Goal: Check status: Check status

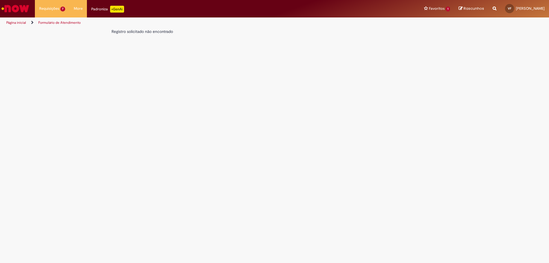
click at [11, 19] on li "Página inicial" at bounding box center [19, 22] width 31 height 11
click at [12, 21] on link "Página inicial" at bounding box center [16, 22] width 20 height 5
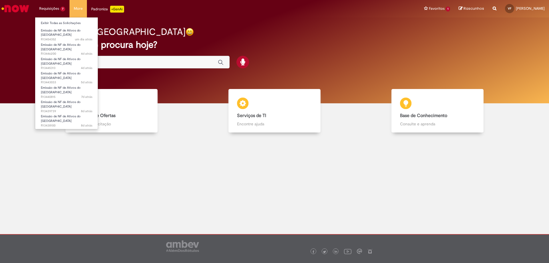
click at [52, 8] on li "Requisições 7 Exibir Todas as Solicitações Emissão de NF de Ativos do ASVD um d…" at bounding box center [52, 8] width 35 height 17
click at [54, 31] on span "Emissão de NF de Ativos do [GEOGRAPHIC_DATA]" at bounding box center [61, 32] width 40 height 9
click at [48, 10] on li "Requisições 7 Exibir Todas as Solicitações Emissão de NF de Ativos do ASVD um d…" at bounding box center [52, 8] width 35 height 17
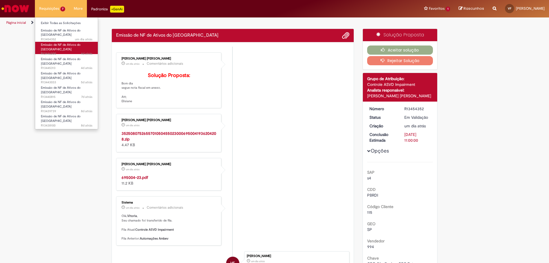
click at [52, 43] on span "Emissão de NF de Ativos do [GEOGRAPHIC_DATA]" at bounding box center [61, 47] width 40 height 9
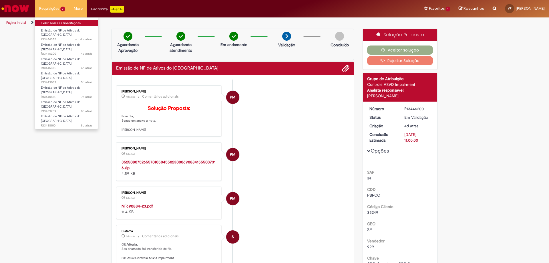
click at [54, 23] on link "Exibir Todas as Solicitações" at bounding box center [66, 23] width 63 height 6
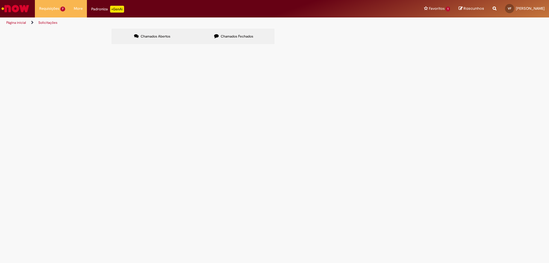
click at [232, 35] on span "Chamados Fechados" at bounding box center [237, 36] width 33 height 5
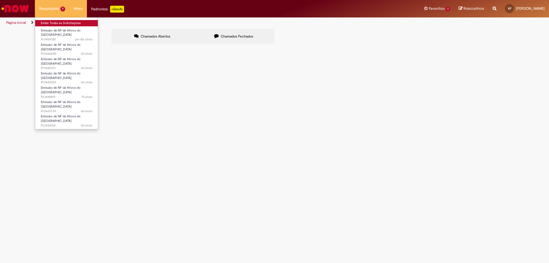
click at [51, 23] on link "Exibir Todas as Solicitações" at bounding box center [66, 23] width 63 height 6
click at [51, 8] on li "Requisições 7 Exibir Todas as Solicitações Emissão de NF de Ativos do ASVD um d…" at bounding box center [52, 8] width 35 height 17
click at [52, 8] on li "Requisições 7 Exibir Todas as Solicitações Emissão de NF de Ativos do ASVD um d…" at bounding box center [52, 8] width 35 height 17
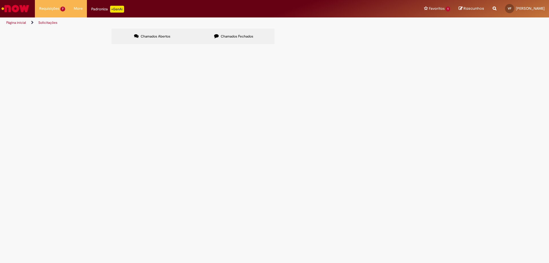
click at [0, 0] on span "Emissão de NF de Ativos do [GEOGRAPHIC_DATA]" at bounding box center [0, 0] width 0 height 0
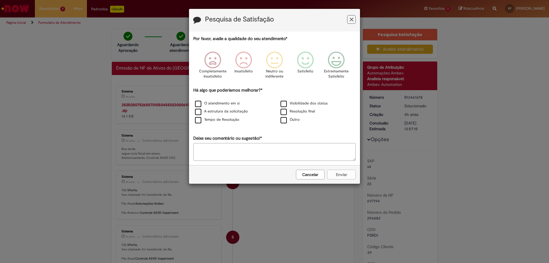
click at [350, 20] on icon "Feedback" at bounding box center [352, 20] width 4 height 6
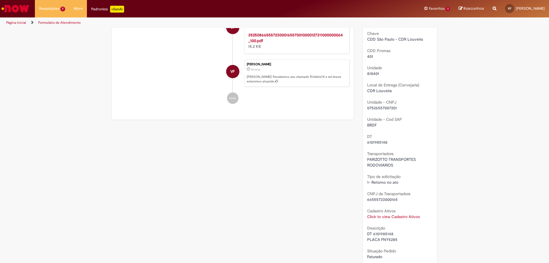
scroll to position [282, 0]
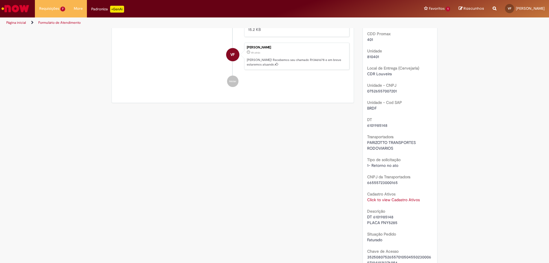
click at [382, 201] on link "Click to view Cadastro Ativos" at bounding box center [393, 199] width 53 height 5
click at [418, 148] on span "×" at bounding box center [417, 147] width 3 height 8
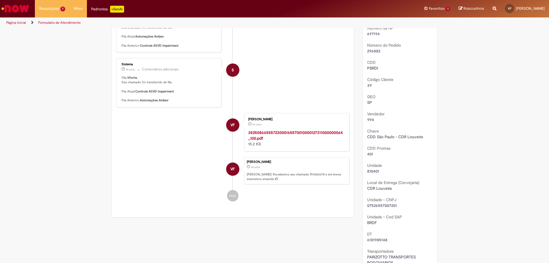
scroll to position [24, 0]
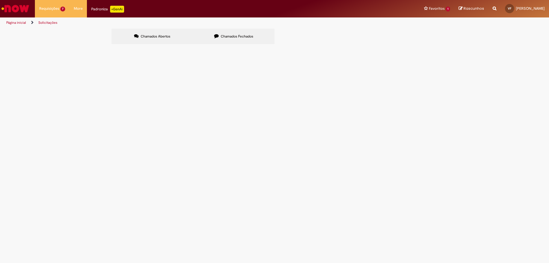
click at [0, 0] on div at bounding box center [0, 0] width 0 height 0
click at [242, 33] on label "Chamados Fechados" at bounding box center [234, 36] width 82 height 15
click at [0, 0] on icon at bounding box center [0, 0] width 0 height 0
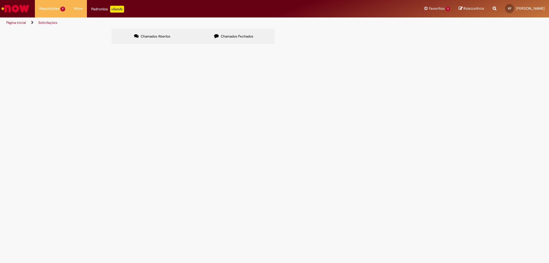
click at [0, 0] on icon at bounding box center [0, 0] width 0 height 0
click at [0, 0] on span "R13430442" at bounding box center [0, 0] width 0 height 0
click at [0, 0] on span "Emissão de NF de Ativos do [GEOGRAPHIC_DATA]" at bounding box center [0, 0] width 0 height 0
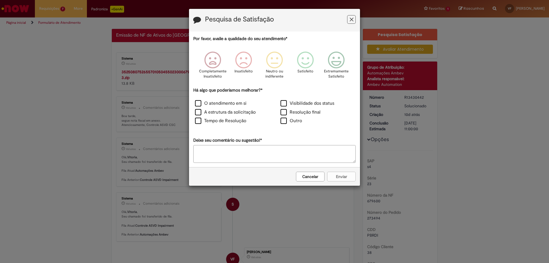
click at [352, 18] on icon "Feedback" at bounding box center [352, 20] width 4 height 6
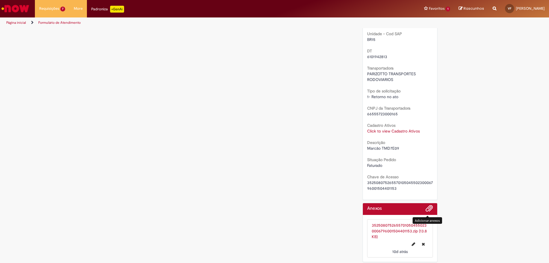
scroll to position [352, 0]
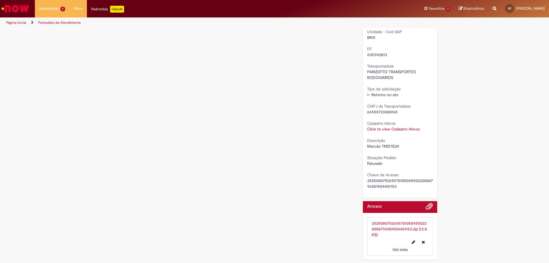
click at [399, 225] on link "35250807526557010504550230006796001504401153.zip (13.8 KB)" at bounding box center [399, 229] width 55 height 17
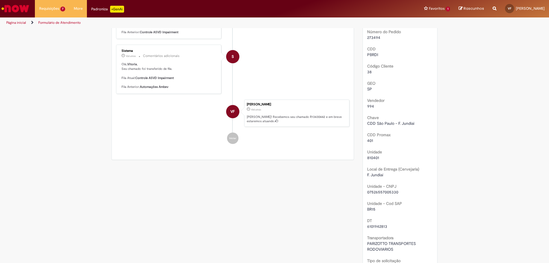
scroll to position [209, 0]
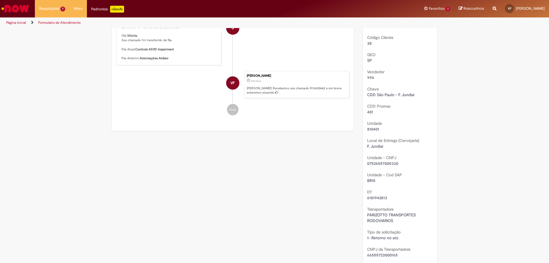
click at [377, 197] on span "6101942813" at bounding box center [377, 197] width 20 height 5
copy span "6101942813"
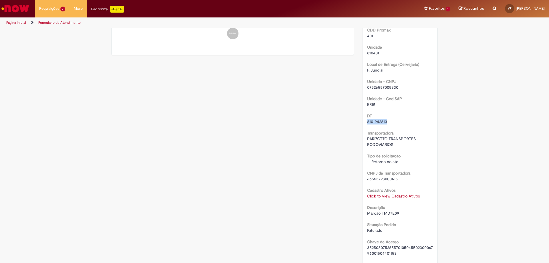
scroll to position [352, 0]
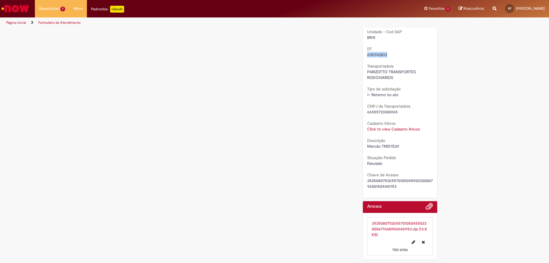
click at [397, 225] on link "35250807526557010504550230006796001504401153.zip (13.8 KB)" at bounding box center [399, 229] width 55 height 17
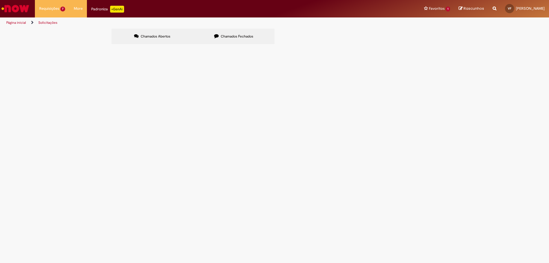
click at [233, 39] on label "Chamados Fechados" at bounding box center [234, 36] width 82 height 15
click at [0, 0] on icon at bounding box center [0, 0] width 0 height 0
click at [0, 0] on link at bounding box center [0, 0] width 0 height 0
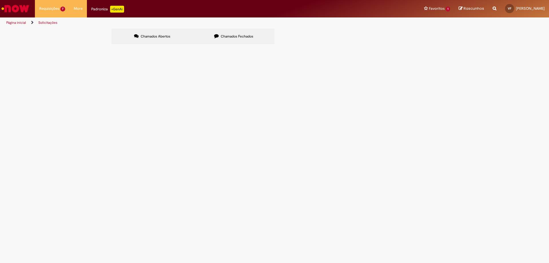
scroll to position [0, 0]
click at [0, 0] on span "Emissão de NF de Ativos do [GEOGRAPHIC_DATA]" at bounding box center [0, 0] width 0 height 0
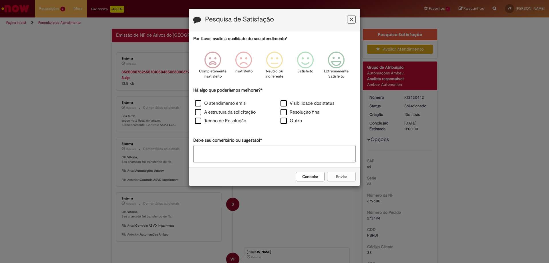
click at [349, 22] on button "Feedback" at bounding box center [351, 19] width 9 height 9
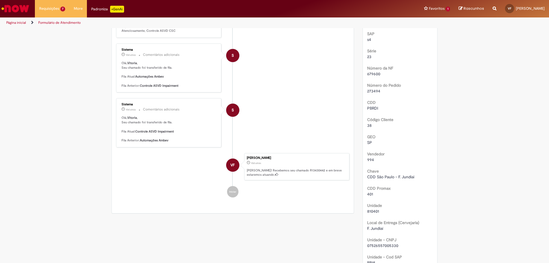
scroll to position [143, 0]
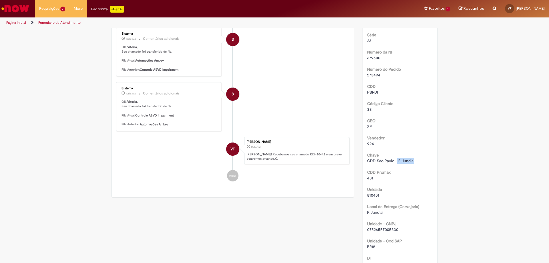
copy span "F. Jundiai"
drag, startPoint x: 395, startPoint y: 160, endPoint x: 415, endPoint y: 160, distance: 19.7
click at [415, 160] on div "CDD São Paulo - F. Jundiai" at bounding box center [400, 161] width 66 height 6
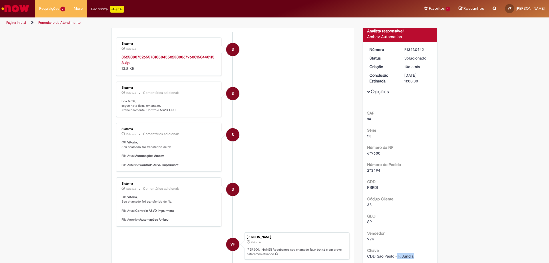
scroll to position [37, 0]
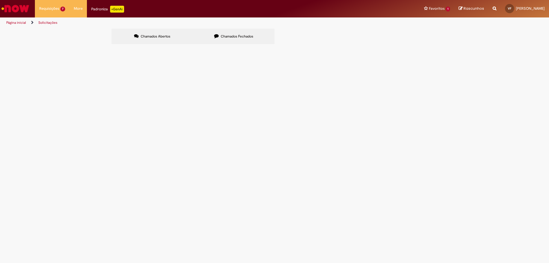
click at [234, 36] on span "Chamados Fechados" at bounding box center [237, 36] width 33 height 5
click at [0, 0] on link at bounding box center [0, 0] width 0 height 0
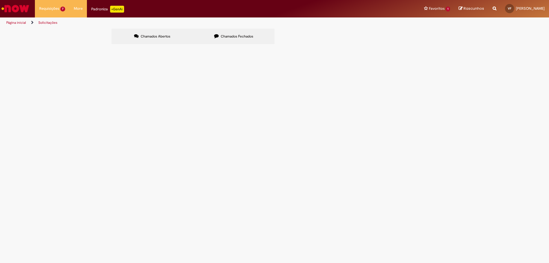
click at [0, 0] on span "Marcão TMD7E09" at bounding box center [0, 0] width 0 height 0
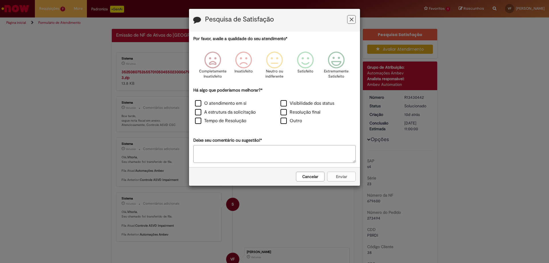
click at [351, 18] on icon "Feedback" at bounding box center [352, 20] width 4 height 6
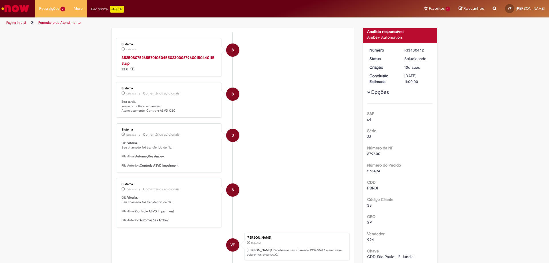
scroll to position [57, 0]
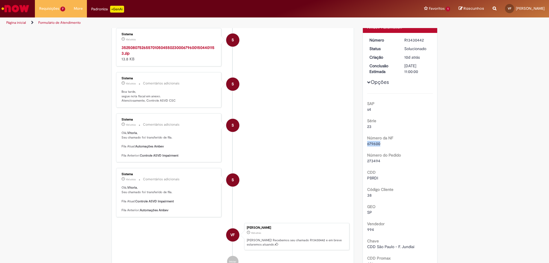
drag, startPoint x: 379, startPoint y: 143, endPoint x: 363, endPoint y: 141, distance: 16.7
click at [363, 141] on div "Número R13430442 Status Solucionado Criação 10d atrás 10 [PERSON_NAME] atrás Co…" at bounding box center [400, 263] width 75 height 460
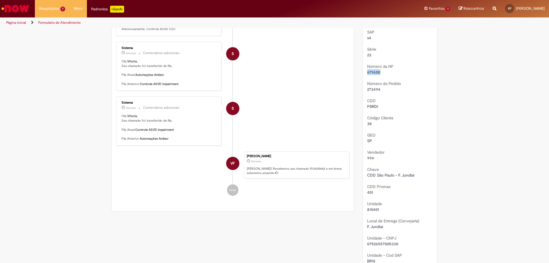
scroll to position [143, 0]
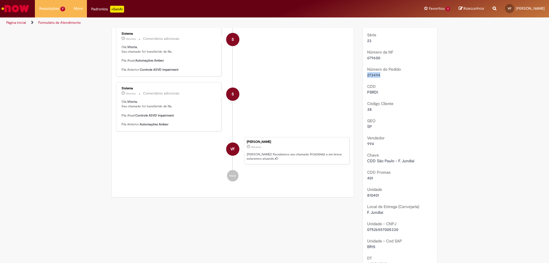
drag, startPoint x: 382, startPoint y: 76, endPoint x: 363, endPoint y: 76, distance: 18.9
click at [363, 76] on div "Número R13430442 Status Solucionado Criação 10d atrás 10 [PERSON_NAME] atrás Co…" at bounding box center [400, 177] width 75 height 460
copy span "273494"
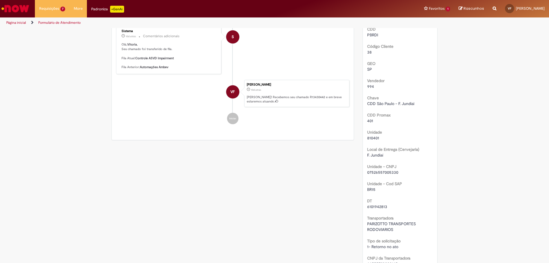
scroll to position [229, 0]
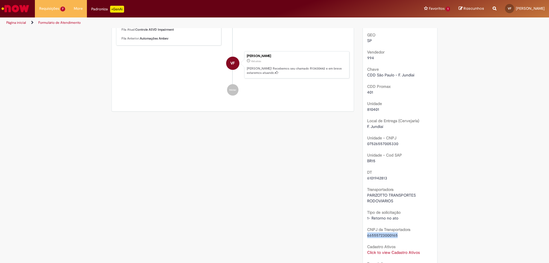
drag, startPoint x: 398, startPoint y: 235, endPoint x: 364, endPoint y: 234, distance: 33.2
click at [364, 234] on div "Número R13430442 Status Solucionado Criação 10d atrás 10 [PERSON_NAME] atrás Co…" at bounding box center [400, 91] width 75 height 460
copy span "66555723000165"
drag, startPoint x: 399, startPoint y: 145, endPoint x: 362, endPoint y: 142, distance: 36.4
click at [363, 142] on div "Número R13430442 Status Solucionado Criação 10d atrás 10 [PERSON_NAME] atrás Co…" at bounding box center [400, 91] width 75 height 460
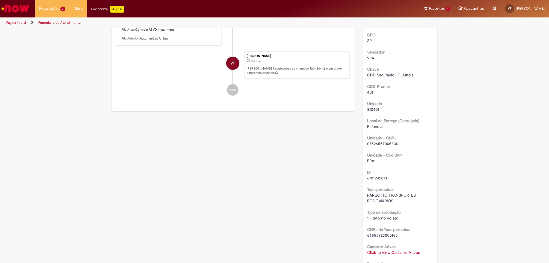
drag, startPoint x: 375, startPoint y: 144, endPoint x: 455, endPoint y: 127, distance: 82.2
click at [455, 127] on div "Verificar Código [PERSON_NAME] Aguardando Aprovação Aguardando atendimento Em a…" at bounding box center [274, 93] width 549 height 587
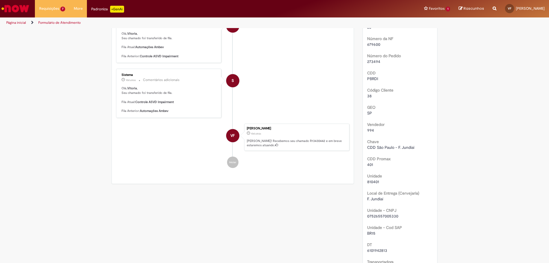
scroll to position [143, 0]
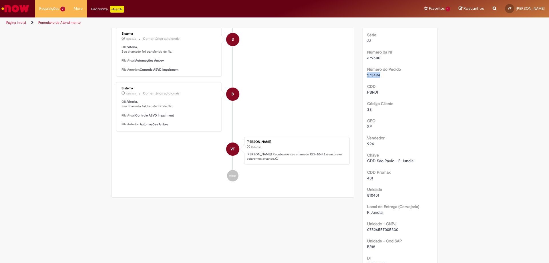
drag, startPoint x: 381, startPoint y: 76, endPoint x: 364, endPoint y: 75, distance: 17.5
click at [364, 75] on div "Número R13430442 Status Solucionado Criação 10d atrás 10 [PERSON_NAME] atrás Co…" at bounding box center [400, 177] width 75 height 460
copy span "273494"
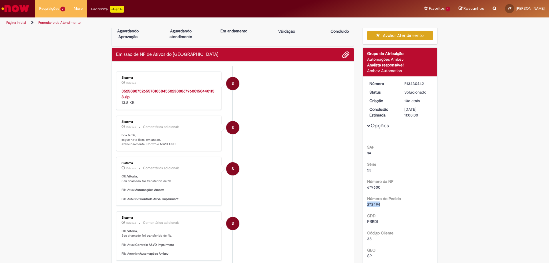
scroll to position [0, 0]
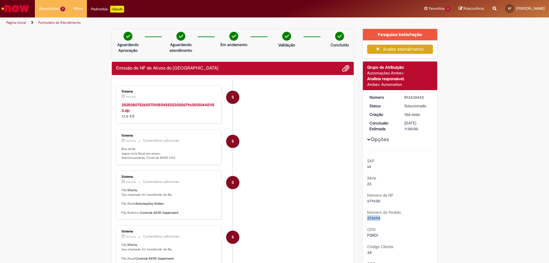
click at [15, 23] on link "Página inicial" at bounding box center [16, 22] width 20 height 5
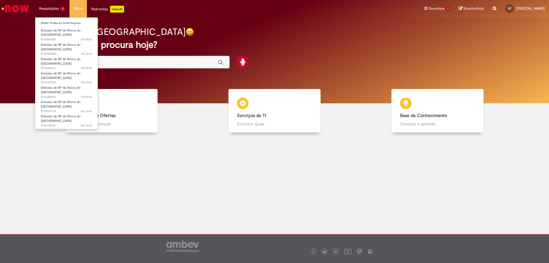
click at [52, 8] on li "Requisições 7 Exibir Todas as Solicitações Emissão de NF de Ativos do ASVD 2d a…" at bounding box center [52, 8] width 35 height 17
click at [51, 22] on link "Exibir Todas as Solicitações" at bounding box center [66, 23] width 63 height 6
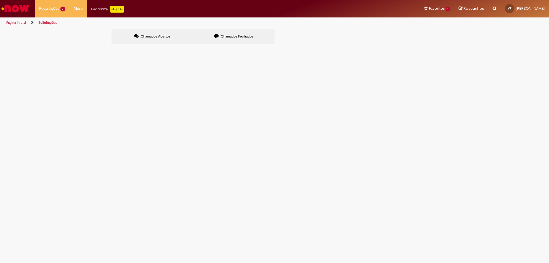
click at [231, 42] on label "Chamados Fechados" at bounding box center [234, 36] width 82 height 15
click at [0, 0] on input "Pesquisar" at bounding box center [0, 0] width 0 height 0
click at [0, 0] on link at bounding box center [0, 0] width 0 height 0
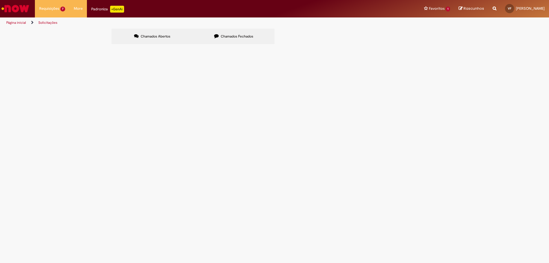
click at [0, 0] on span "Emissão de NF de Ativos do [GEOGRAPHIC_DATA]" at bounding box center [0, 0] width 0 height 0
click at [0, 0] on span "DT 6101930873 PLACA FYP5854" at bounding box center [0, 0] width 0 height 0
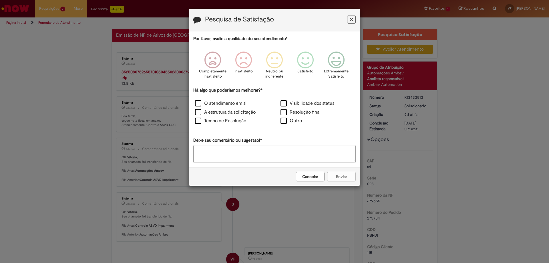
click at [351, 18] on icon "Feedback" at bounding box center [352, 20] width 4 height 6
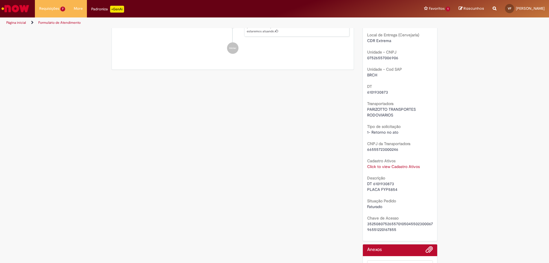
scroll to position [286, 0]
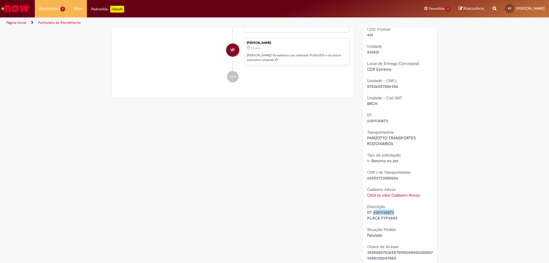
copy span "6101930873"
drag, startPoint x: 395, startPoint y: 211, endPoint x: 371, endPoint y: 211, distance: 23.8
click at [371, 211] on div "DT 6101930873 PLACA FYP5854" at bounding box center [400, 214] width 66 height 11
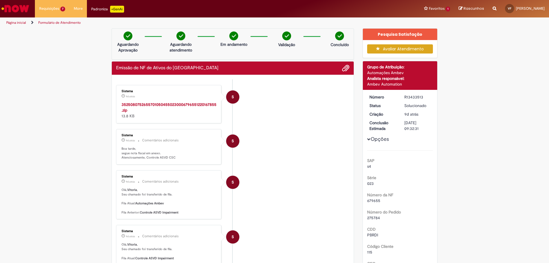
scroll to position [0, 0]
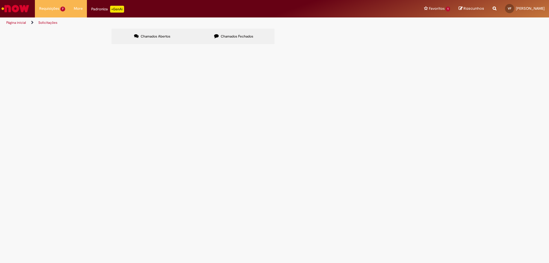
click at [0, 0] on div at bounding box center [0, 0] width 0 height 0
click at [232, 39] on label "Chamados Fechados" at bounding box center [234, 36] width 82 height 15
click at [0, 0] on span "Emissão de NF de Ativos do [GEOGRAPHIC_DATA]" at bounding box center [0, 0] width 0 height 0
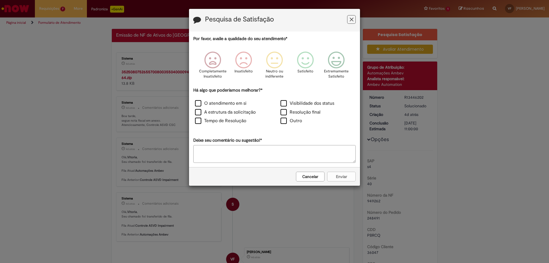
click at [351, 20] on icon "Feedback" at bounding box center [352, 20] width 4 height 6
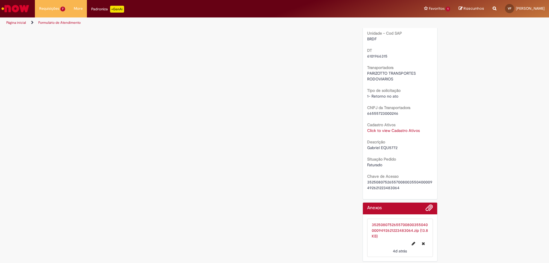
scroll to position [352, 0]
click at [387, 226] on div "35250807526557008003550400009492621223483064.zip (13.8 KB)" at bounding box center [400, 228] width 57 height 17
click at [390, 227] on link "35250807526557008003550400009492621223483064.zip (13.8 KB)" at bounding box center [400, 229] width 56 height 17
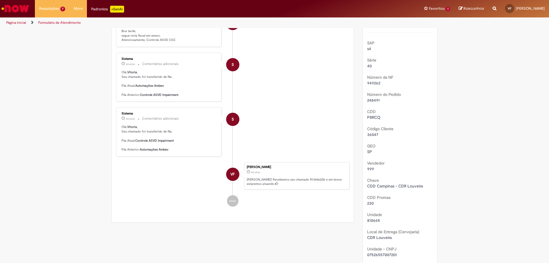
scroll to position [0, 0]
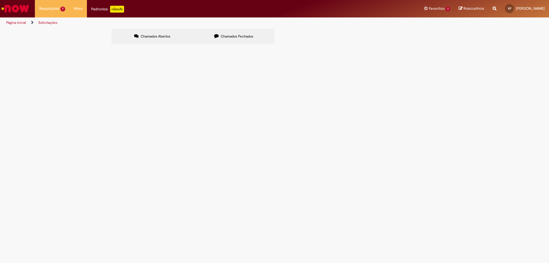
click at [229, 38] on span "Chamados Fechados" at bounding box center [237, 36] width 33 height 5
click at [0, 0] on link at bounding box center [0, 0] width 0 height 0
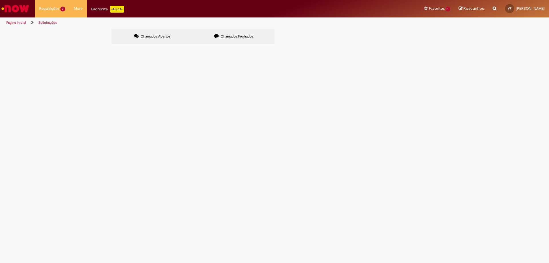
click at [0, 0] on link at bounding box center [0, 0] width 0 height 0
click at [0, 0] on icon at bounding box center [0, 0] width 0 height 0
click at [0, 0] on link at bounding box center [0, 0] width 0 height 0
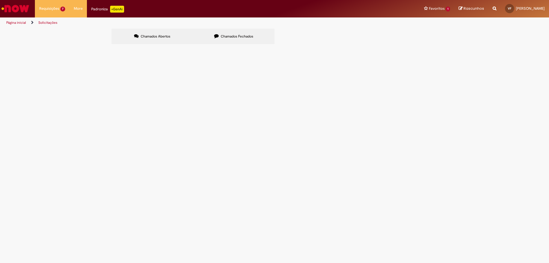
scroll to position [0, 0]
click at [0, 0] on span "Emissão de NF de Ativos do [GEOGRAPHIC_DATA]" at bounding box center [0, 0] width 0 height 0
click at [0, 0] on span "R13408060" at bounding box center [0, 0] width 0 height 0
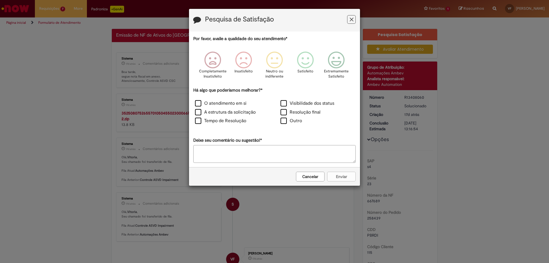
click at [353, 18] on icon "Feedback" at bounding box center [352, 20] width 4 height 6
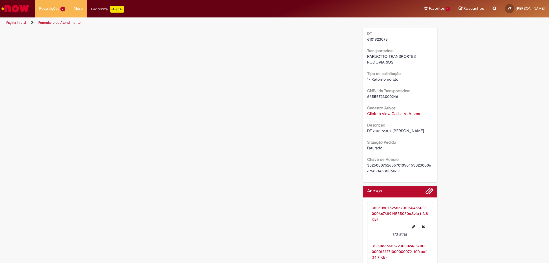
scroll to position [390, 0]
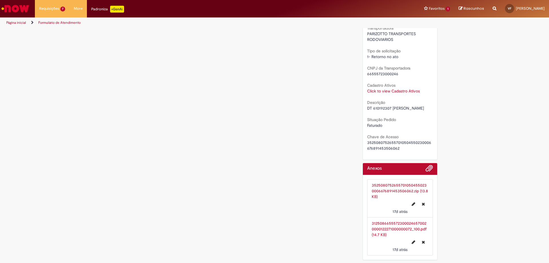
click at [389, 191] on link "35250807526557010504550230006676891453506062.zip (13.8 KB)" at bounding box center [400, 191] width 56 height 17
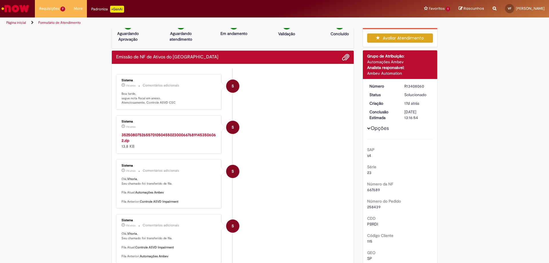
scroll to position [9, 0]
